Goal: Task Accomplishment & Management: Manage account settings

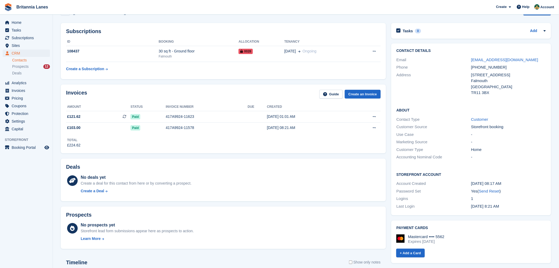
scroll to position [14, 0]
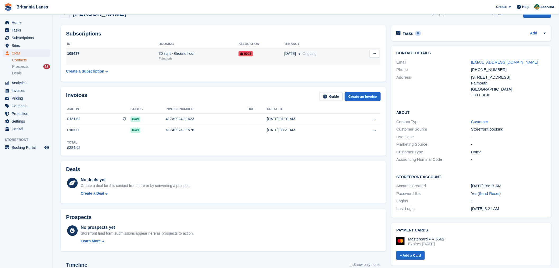
click at [242, 53] on icon at bounding box center [241, 53] width 3 height 3
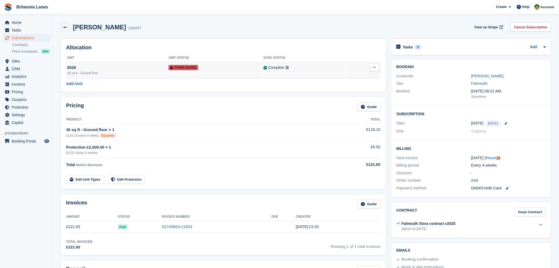
click at [373, 66] on icon at bounding box center [374, 67] width 3 height 3
click at [356, 80] on p "Remove Overlock" at bounding box center [354, 77] width 46 height 7
click at [376, 68] on icon at bounding box center [374, 67] width 3 height 3
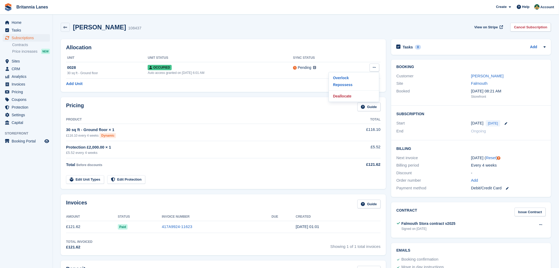
click at [344, 51] on div "Allocation Unit Unit Status Sync Status 0028 30 sq ft - Ground floor Occupied A…" at bounding box center [223, 65] width 325 height 53
